Goal: Navigation & Orientation: Find specific page/section

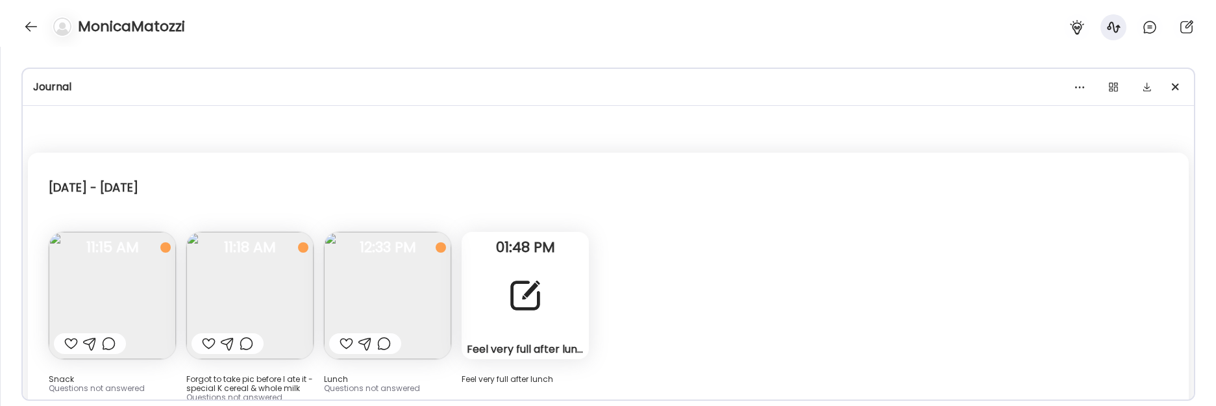
scroll to position [1081, 0]
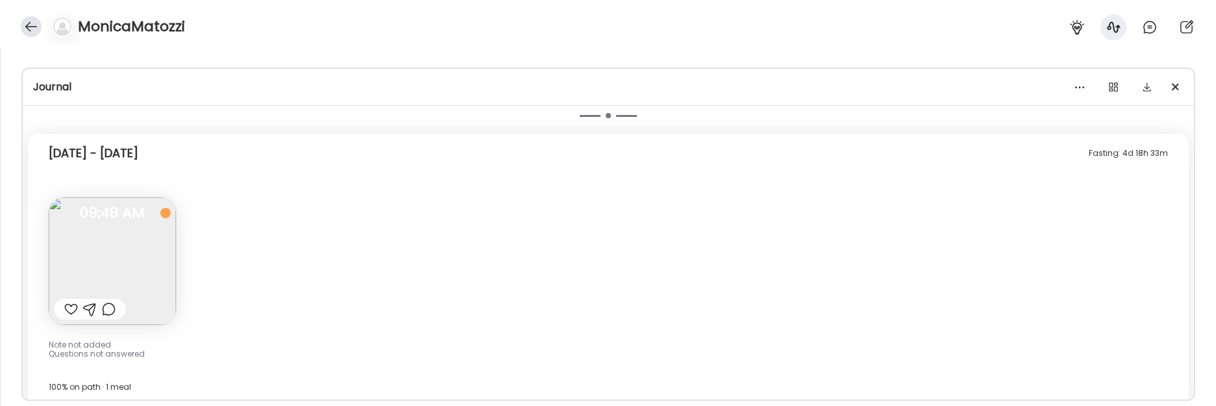
click at [31, 34] on div at bounding box center [31, 26] width 21 height 21
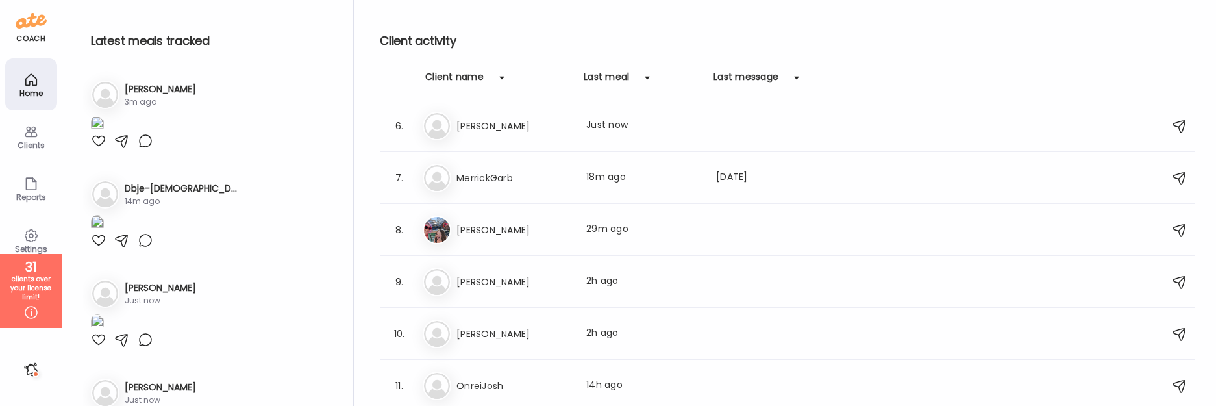
scroll to position [211, 0]
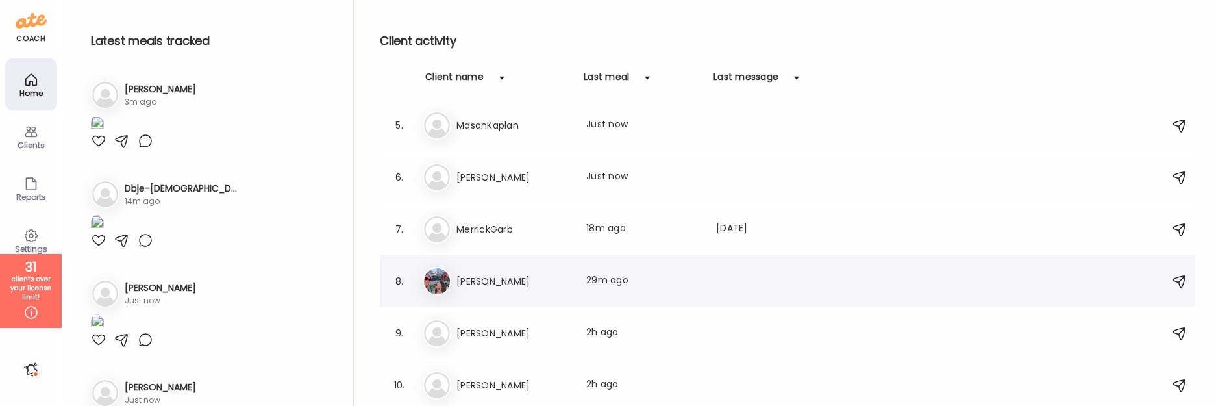
click at [491, 256] on div "8. [PERSON_NAME] Last meal: 29m ago" at bounding box center [788, 281] width 816 height 52
click at [491, 276] on h3 "[PERSON_NAME]" at bounding box center [514, 281] width 114 height 16
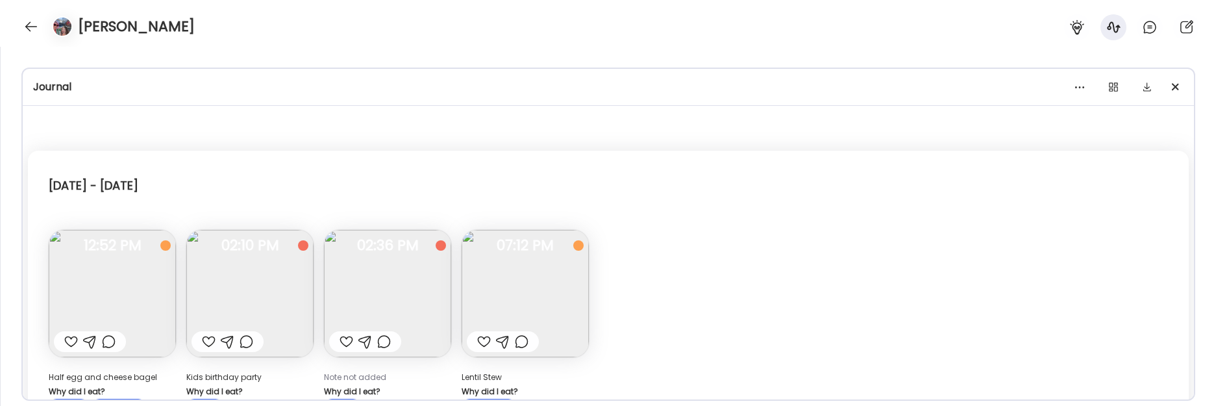
scroll to position [0, 0]
click at [31, 22] on div at bounding box center [31, 26] width 21 height 21
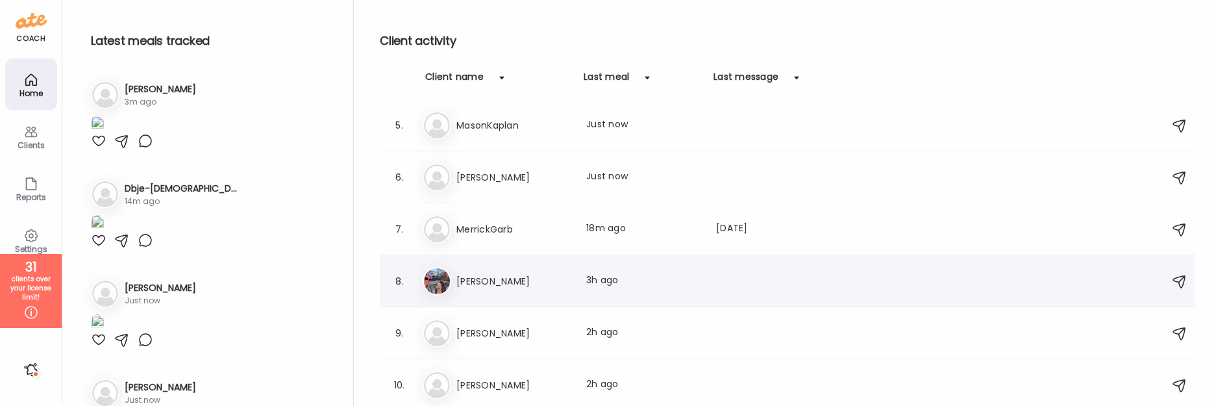
click at [502, 303] on div "8. [PERSON_NAME] Last meal: 3h ago" at bounding box center [788, 281] width 816 height 52
click at [496, 292] on div "[PERSON_NAME] Last meal: 3h ago" at bounding box center [790, 281] width 734 height 29
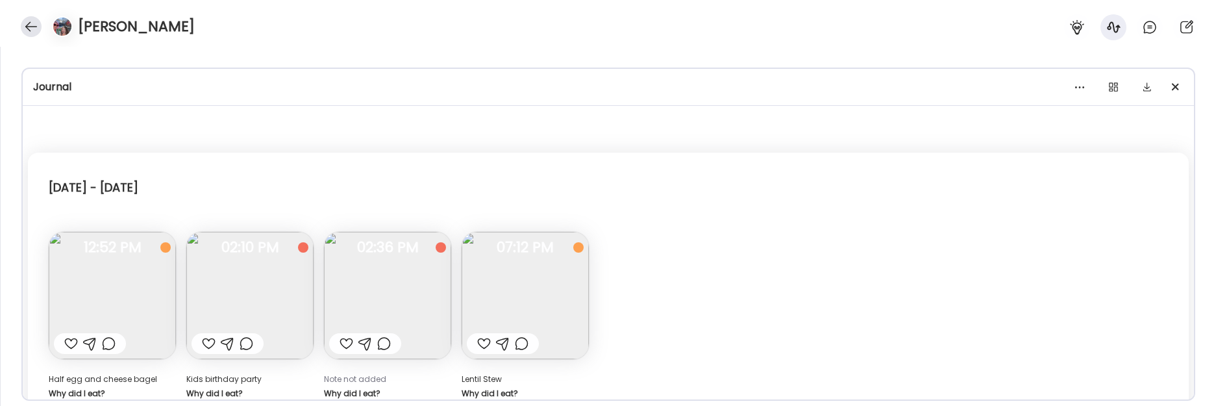
click at [31, 30] on div at bounding box center [31, 26] width 21 height 21
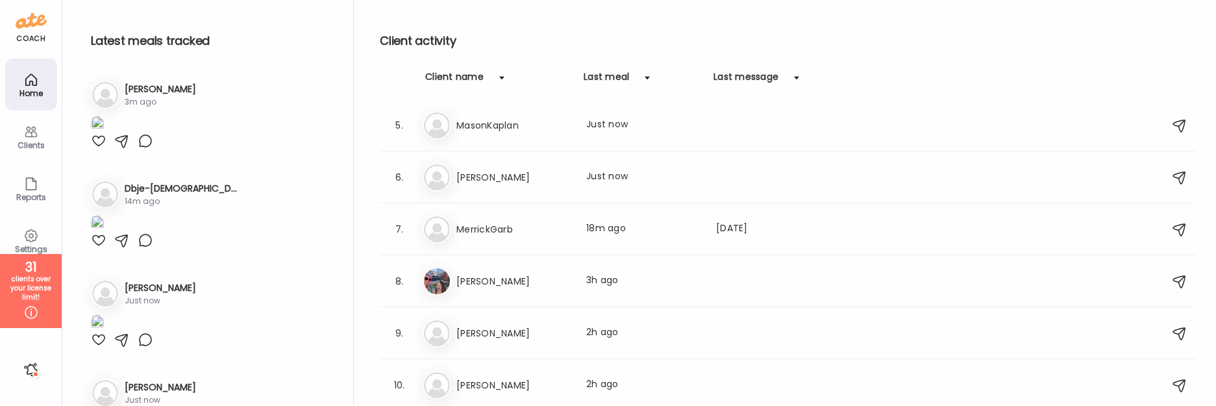
click at [36, 242] on icon at bounding box center [31, 236] width 16 height 16
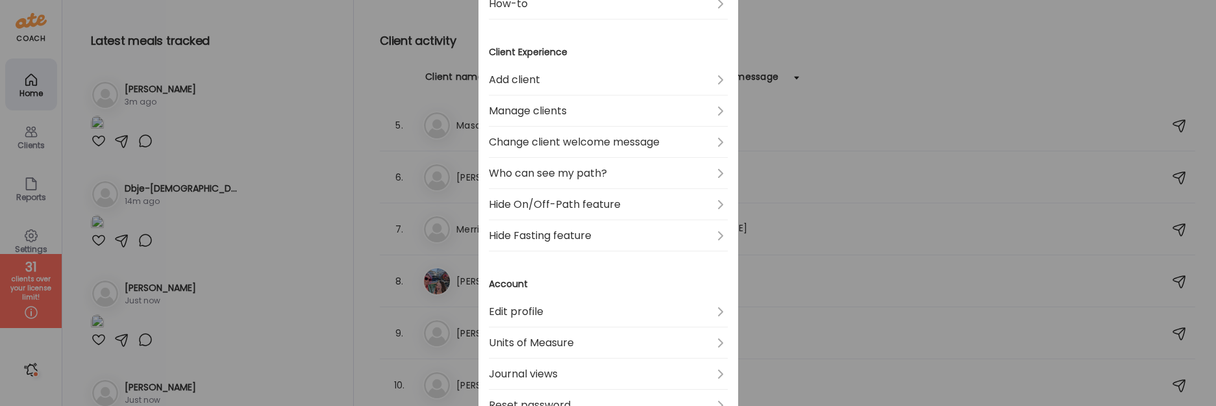
scroll to position [192, 0]
click at [623, 208] on link "Hide On/Off-Path feature" at bounding box center [608, 205] width 239 height 31
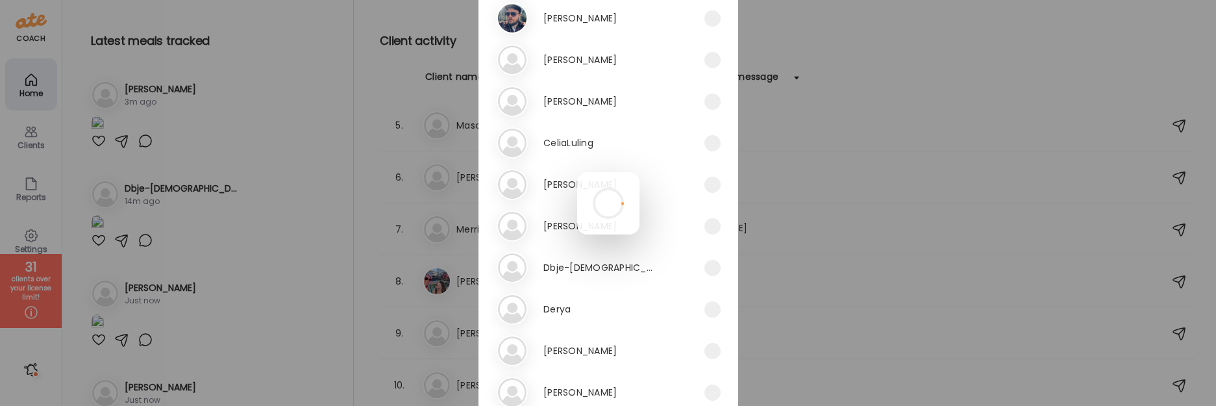
scroll to position [465, 0]
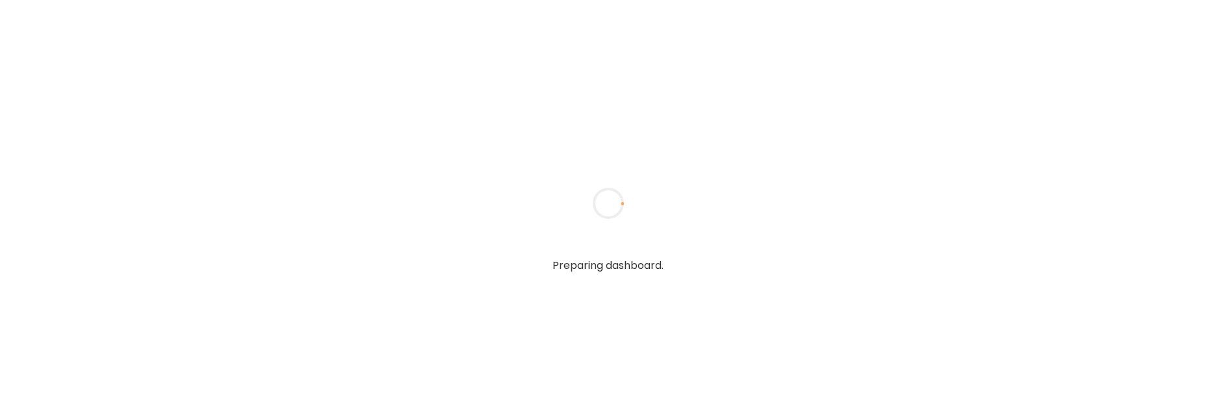
type input "**********"
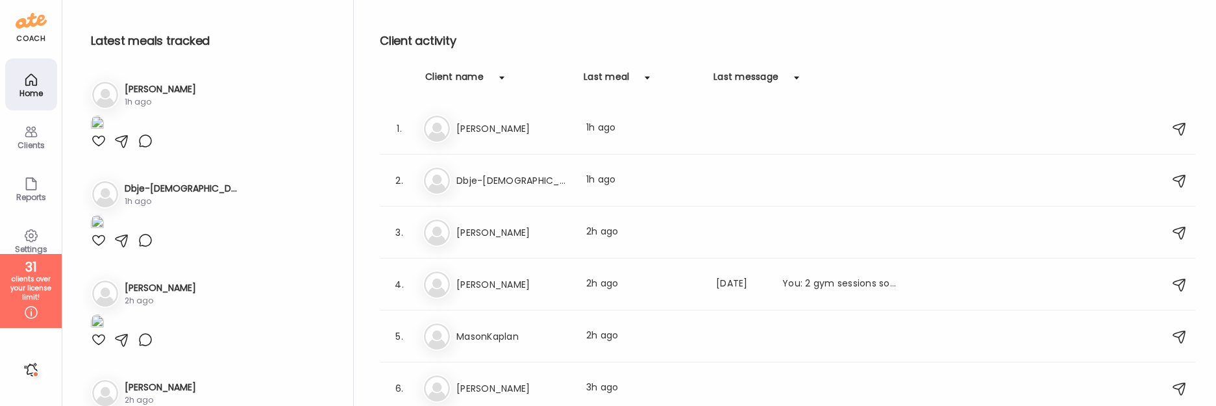
click at [19, 256] on div "31 clients over your license limit!" at bounding box center [31, 291] width 62 height 74
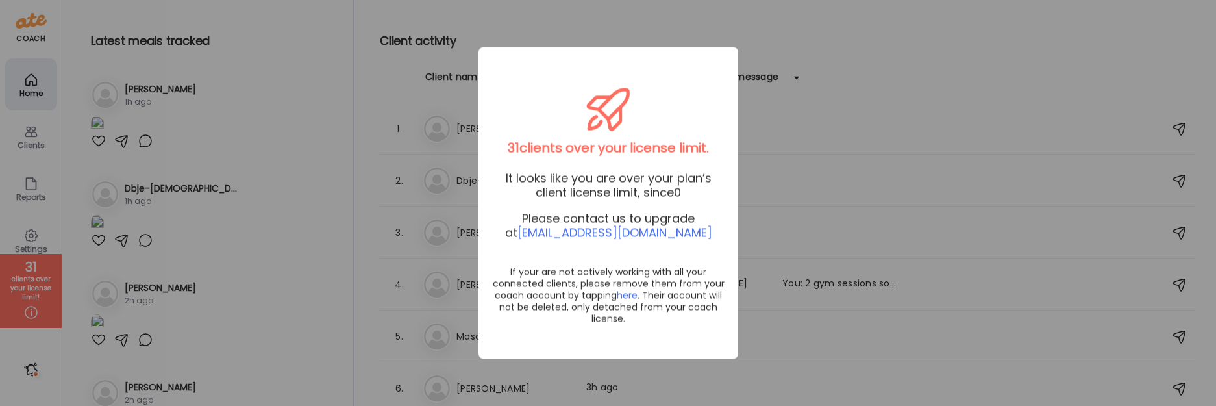
click at [29, 247] on div "Ate Coach Dashboard Wahoo! It’s official Take a moment to set up your Coach Pro…" at bounding box center [608, 203] width 1216 height 406
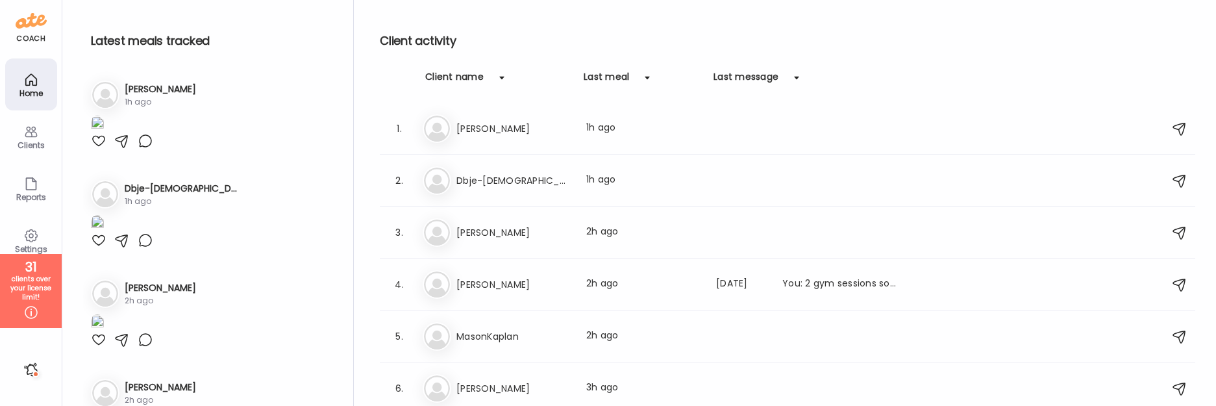
click at [29, 245] on div "Settings" at bounding box center [31, 249] width 47 height 8
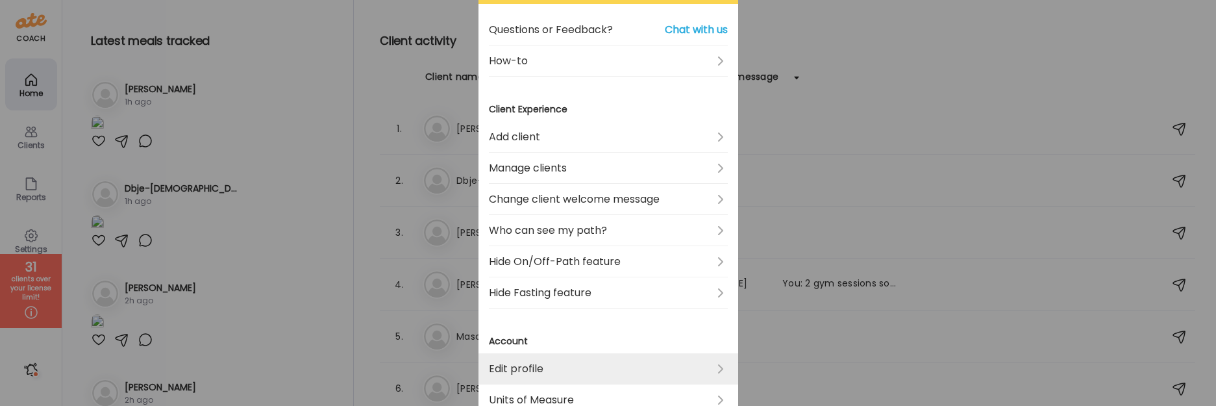
scroll to position [66, 0]
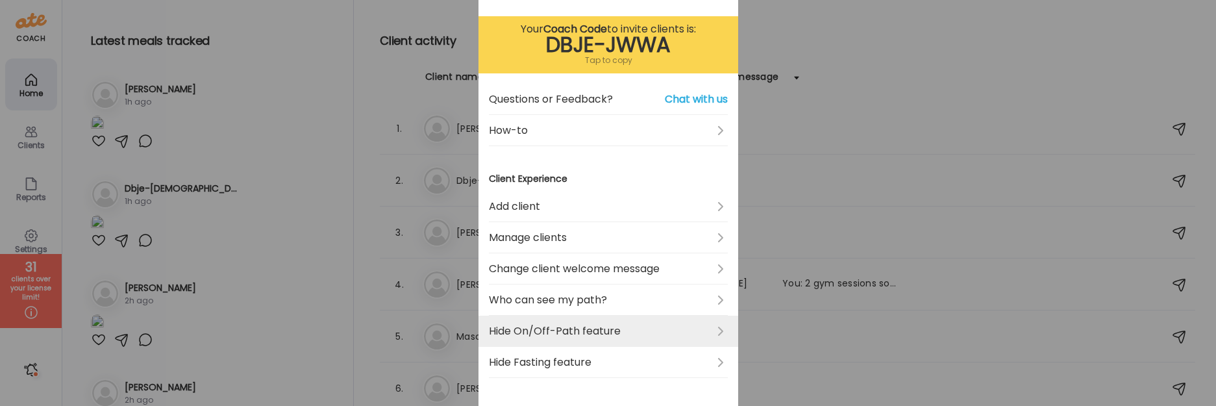
click at [590, 332] on link "Hide On/Off-Path feature" at bounding box center [608, 331] width 239 height 31
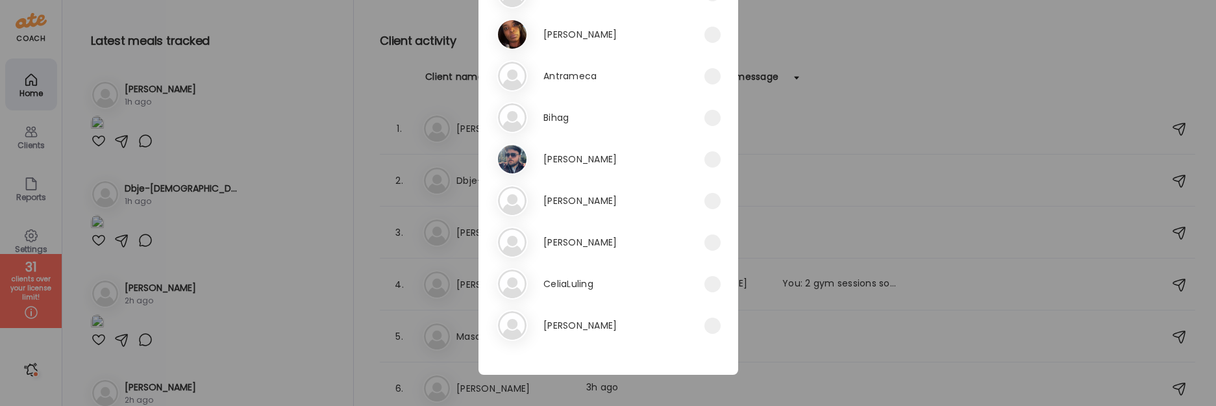
scroll to position [382, 0]
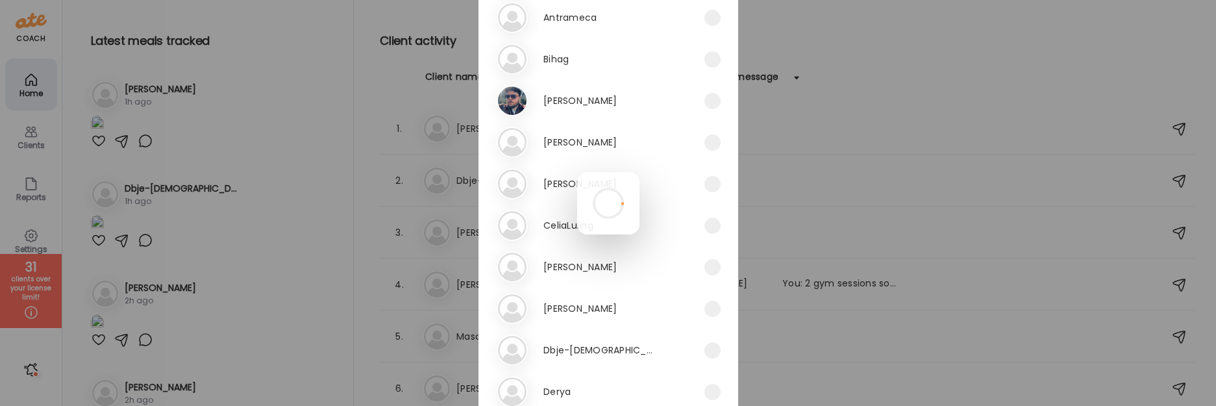
click at [640, 186] on div at bounding box center [608, 203] width 62 height 62
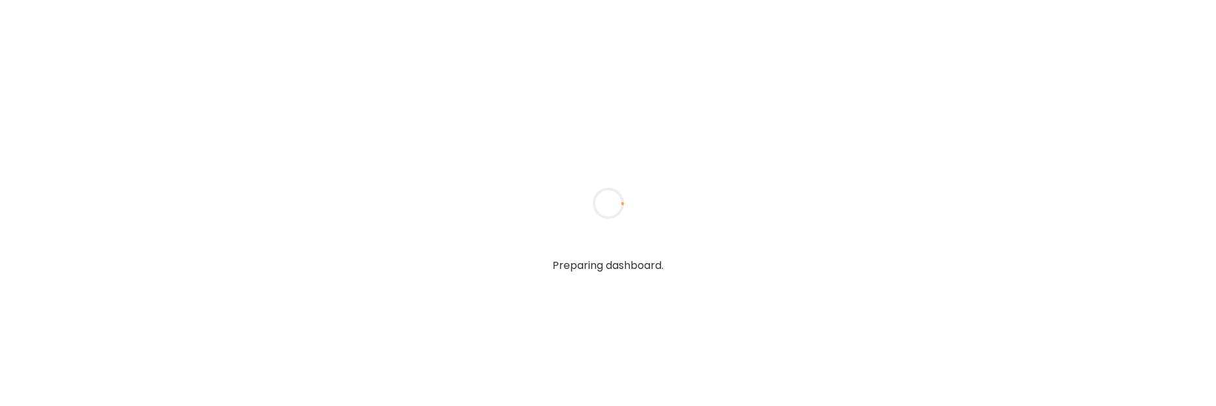
type input "**********"
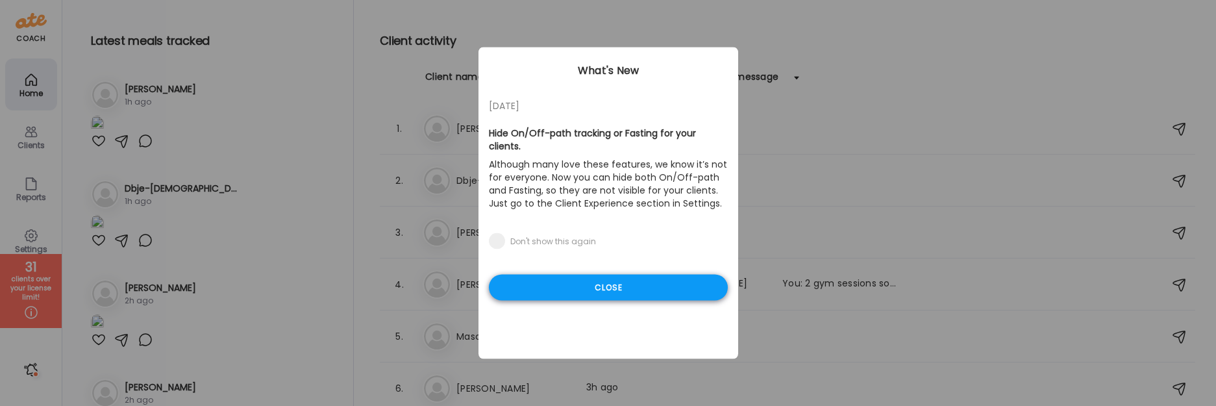
click at [639, 279] on div "Close" at bounding box center [608, 288] width 239 height 26
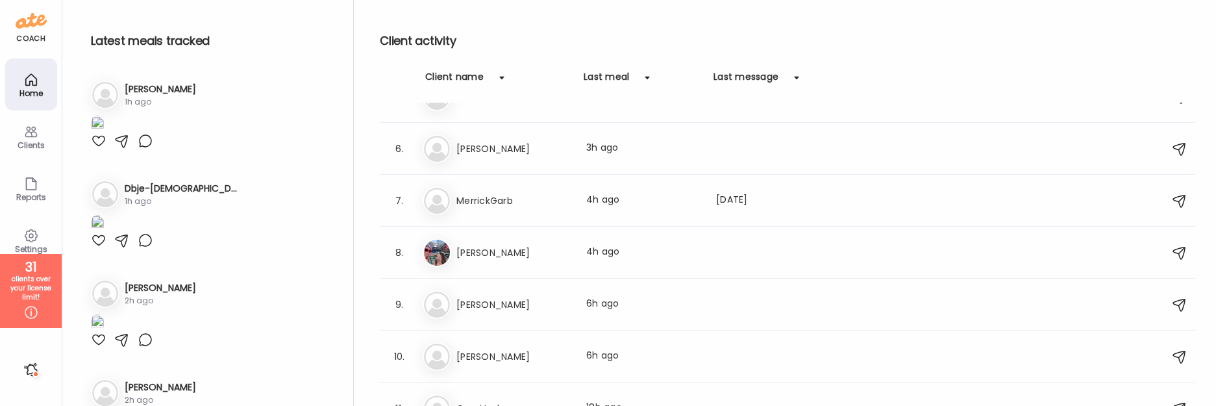
scroll to position [272, 0]
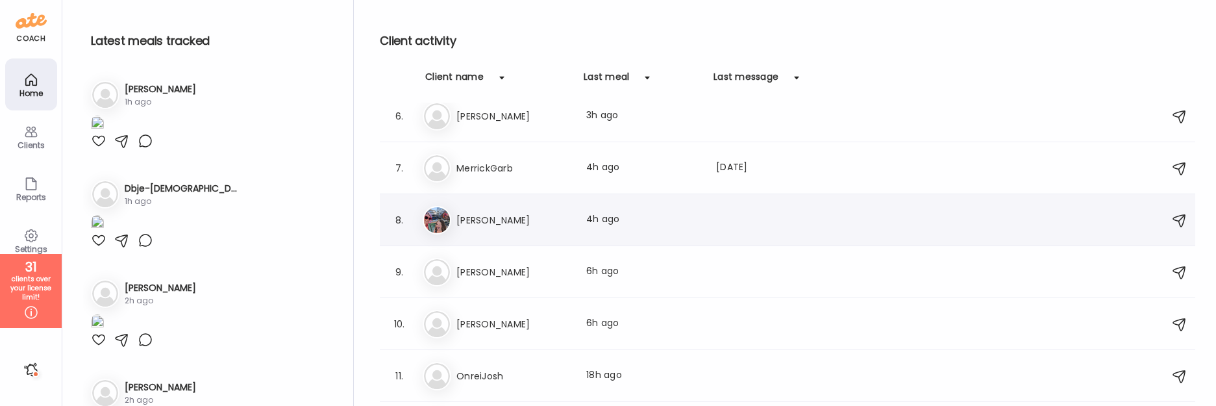
click at [569, 238] on div "8. Tr Tracey Last meal: 4h ago" at bounding box center [788, 220] width 816 height 52
click at [513, 230] on div "Tr Tracey Last meal: 4h ago" at bounding box center [790, 220] width 734 height 29
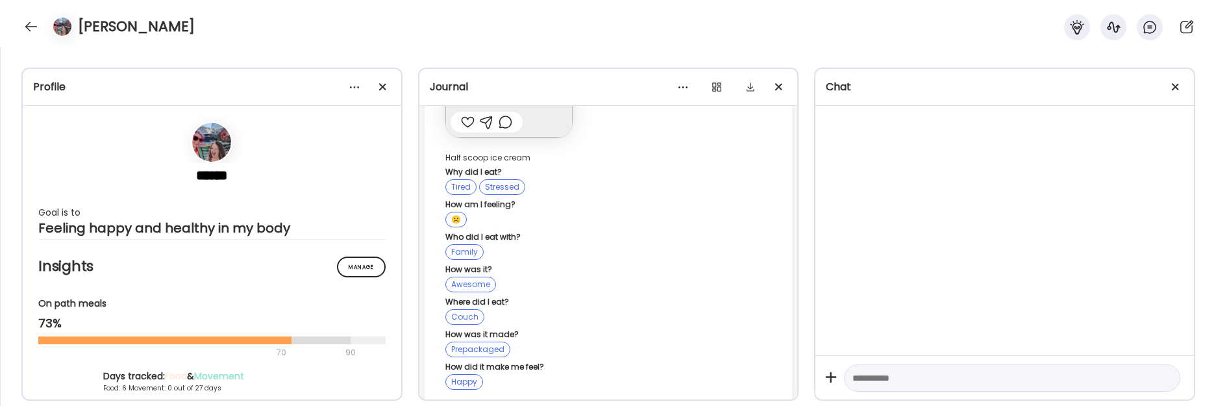
scroll to position [2303, 0]
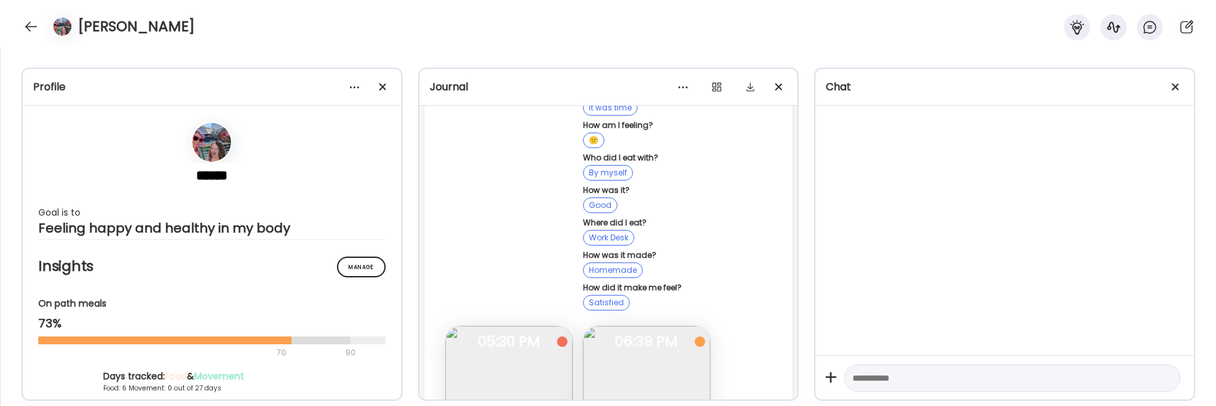
click at [1190, 74] on div "Chat" at bounding box center [1005, 87] width 379 height 37
click at [1177, 82] on div at bounding box center [1176, 87] width 26 height 26
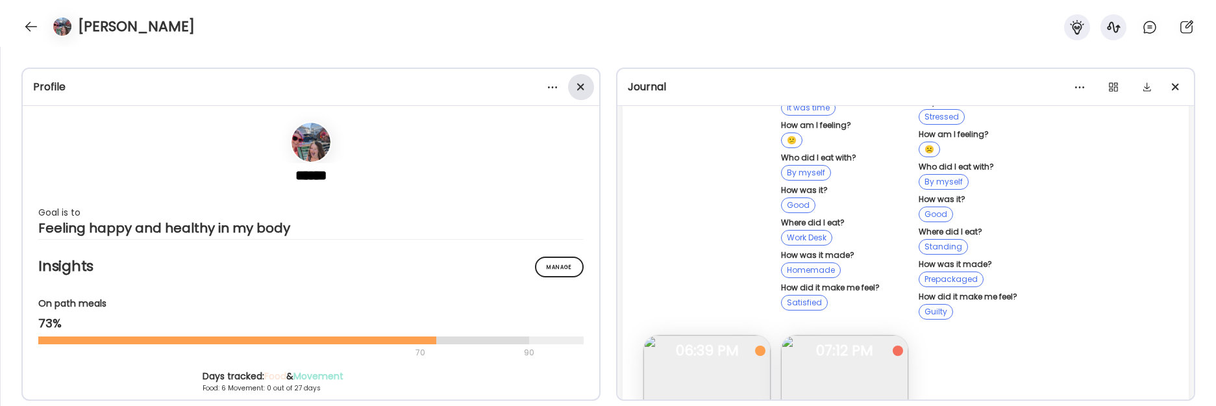
click at [579, 86] on span at bounding box center [580, 86] width 7 height 7
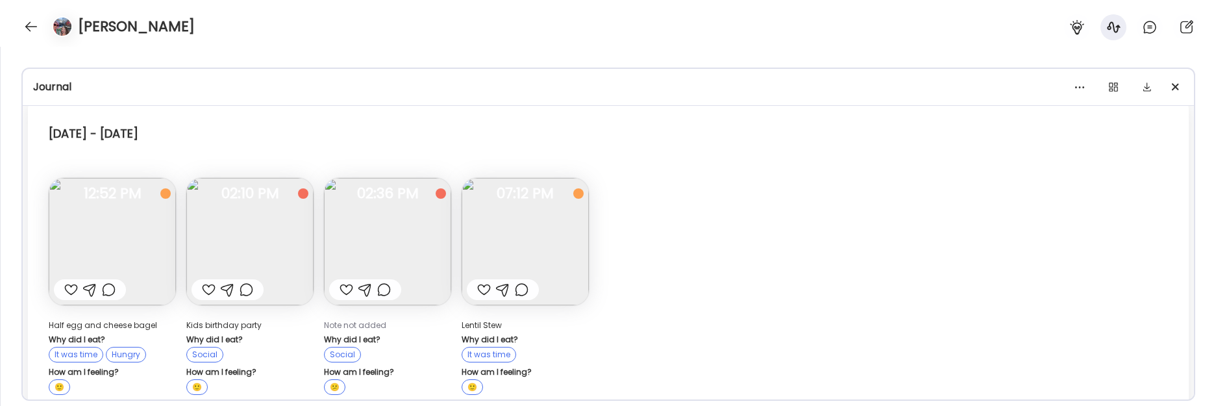
scroll to position [0, 0]
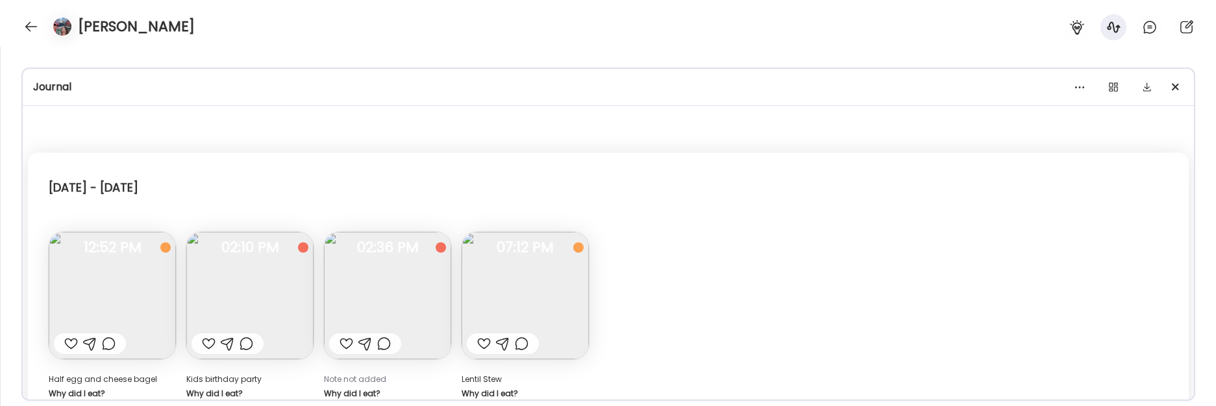
click at [682, 214] on div "Sunday - Sep 28 Half egg and cheese bagel Why did I eat? It was time Hungry How…" at bounding box center [608, 408] width 1161 height 510
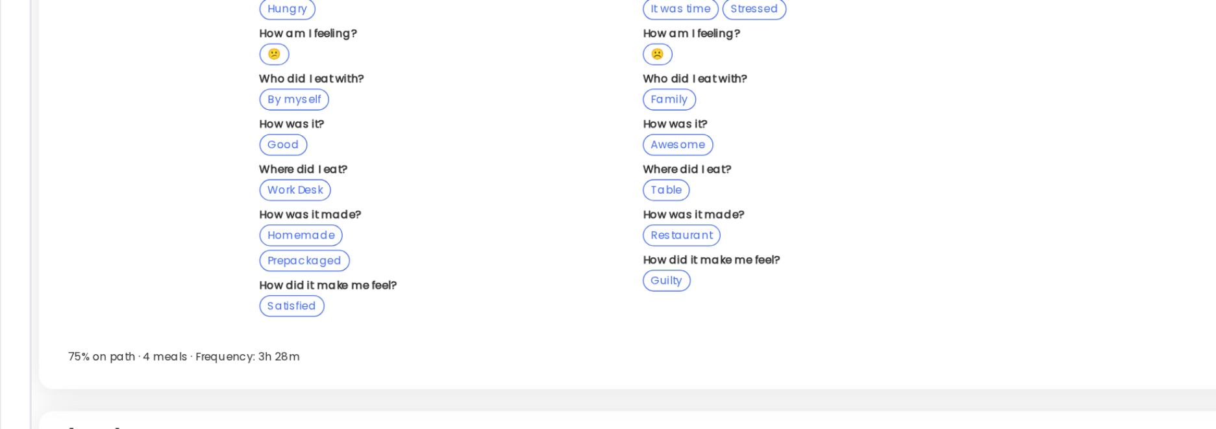
scroll to position [1951, 0]
